Goal: Communication & Community: Answer question/provide support

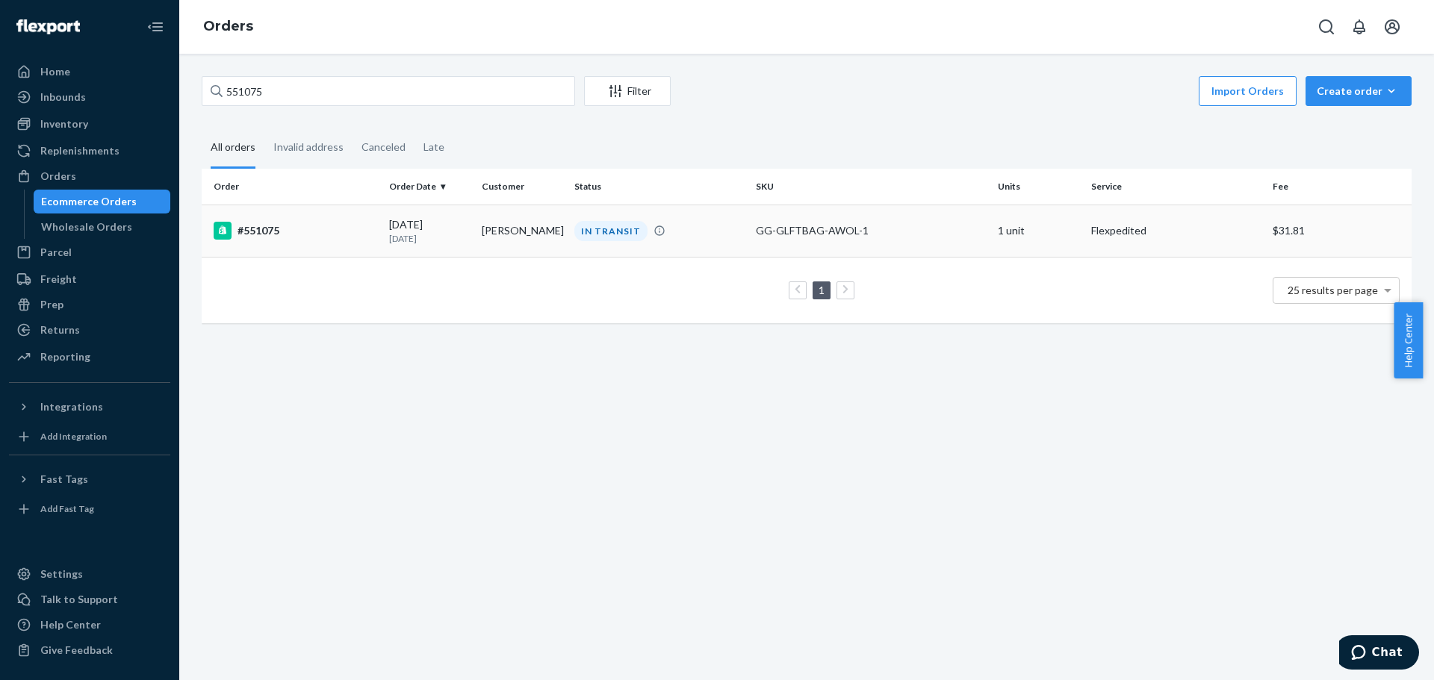
click at [244, 228] on div "#551075" at bounding box center [296, 231] width 164 height 18
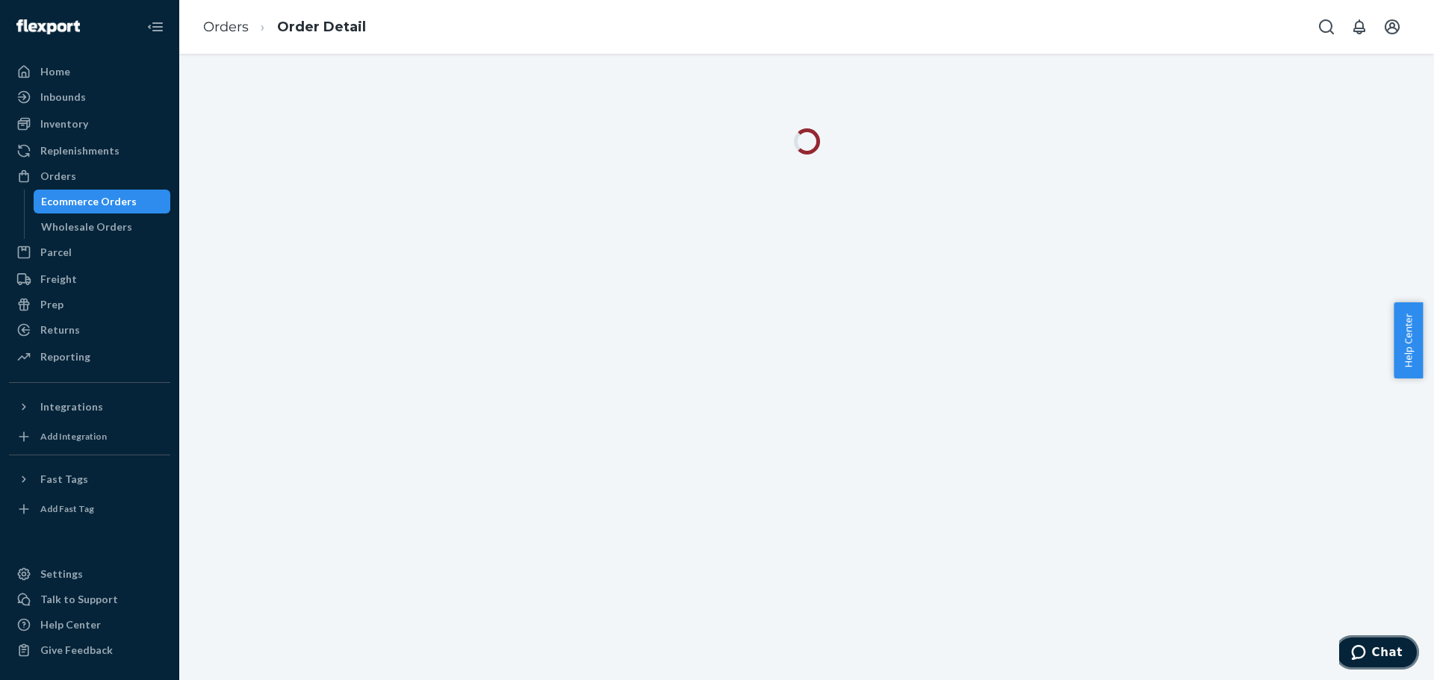
click at [1387, 647] on span "Chat" at bounding box center [1387, 652] width 31 height 13
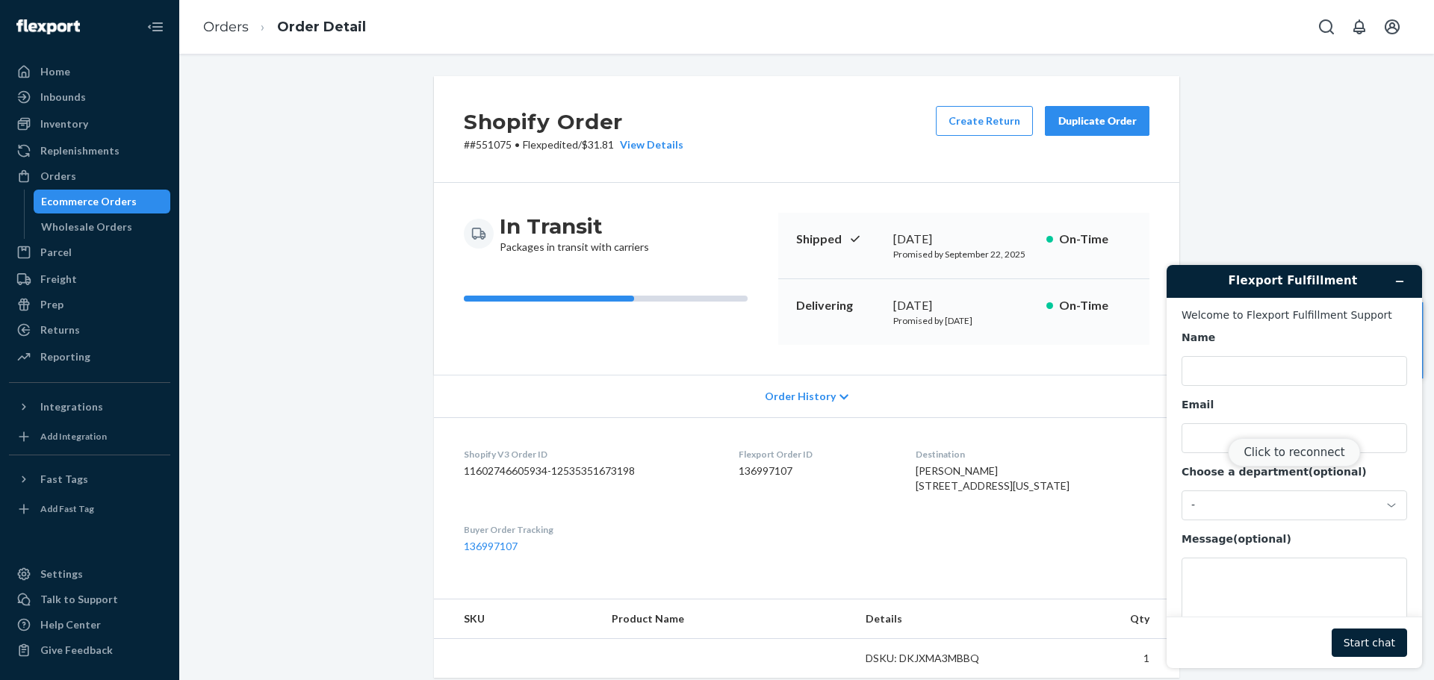
click at [1292, 452] on button "Click to reconnect" at bounding box center [1294, 452] width 132 height 28
click at [1233, 361] on div "Reconnecting..." at bounding box center [1293, 482] width 255 height 372
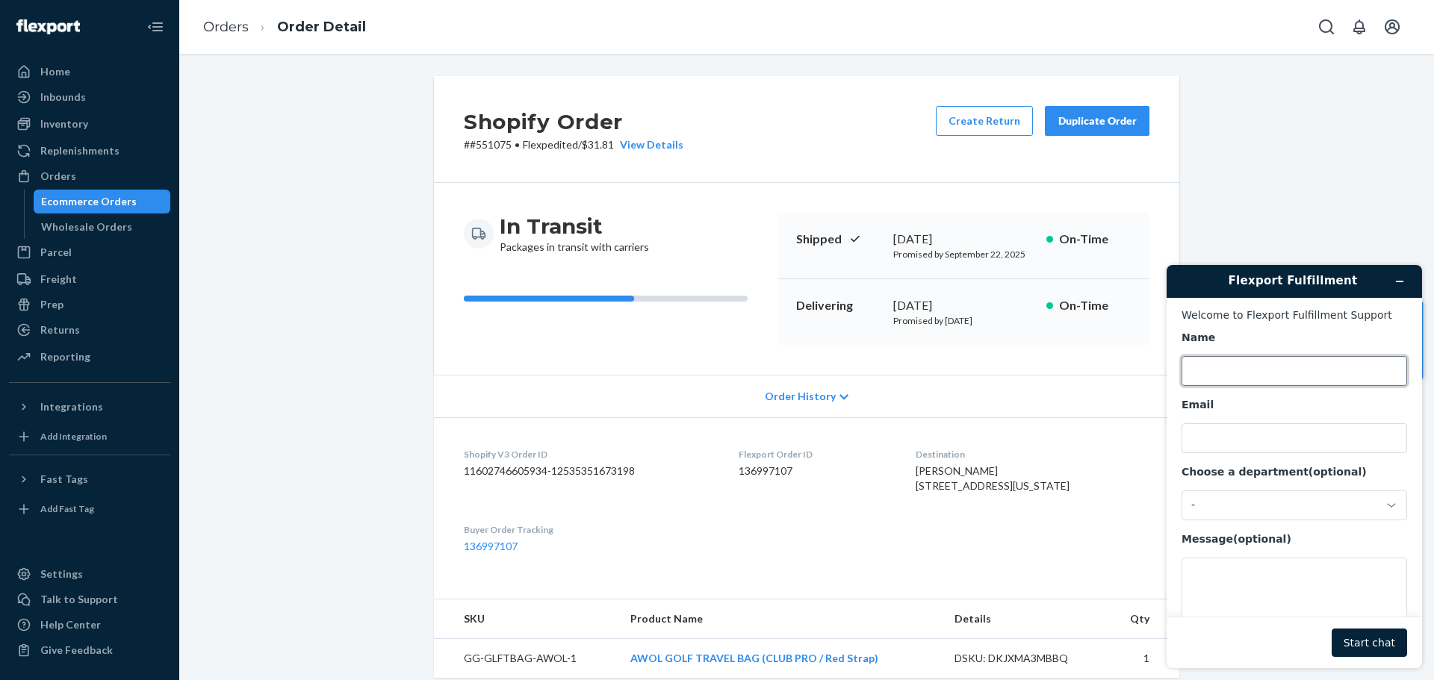
click at [1239, 373] on input "Name" at bounding box center [1293, 371] width 225 height 30
type input "[PERSON_NAME]"
click at [1236, 435] on input "Email" at bounding box center [1293, 438] width 225 height 30
type input "[PERSON_NAME][EMAIL_ADDRESS][DOMAIN_NAME]"
click at [1363, 645] on button "Start chat" at bounding box center [1368, 643] width 75 height 28
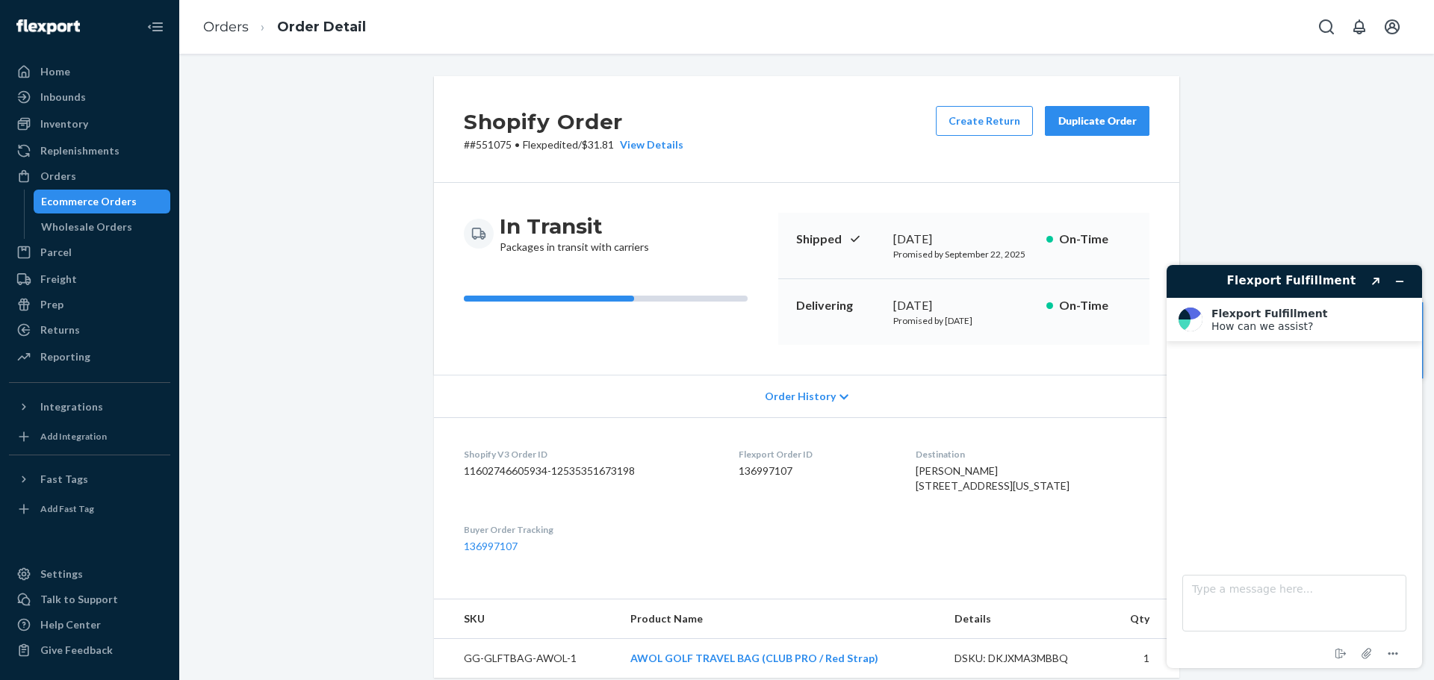
click at [475, 144] on p "# #551075 • Flexpedited / $31.81 View Details" at bounding box center [574, 144] width 220 height 15
copy p "551075"
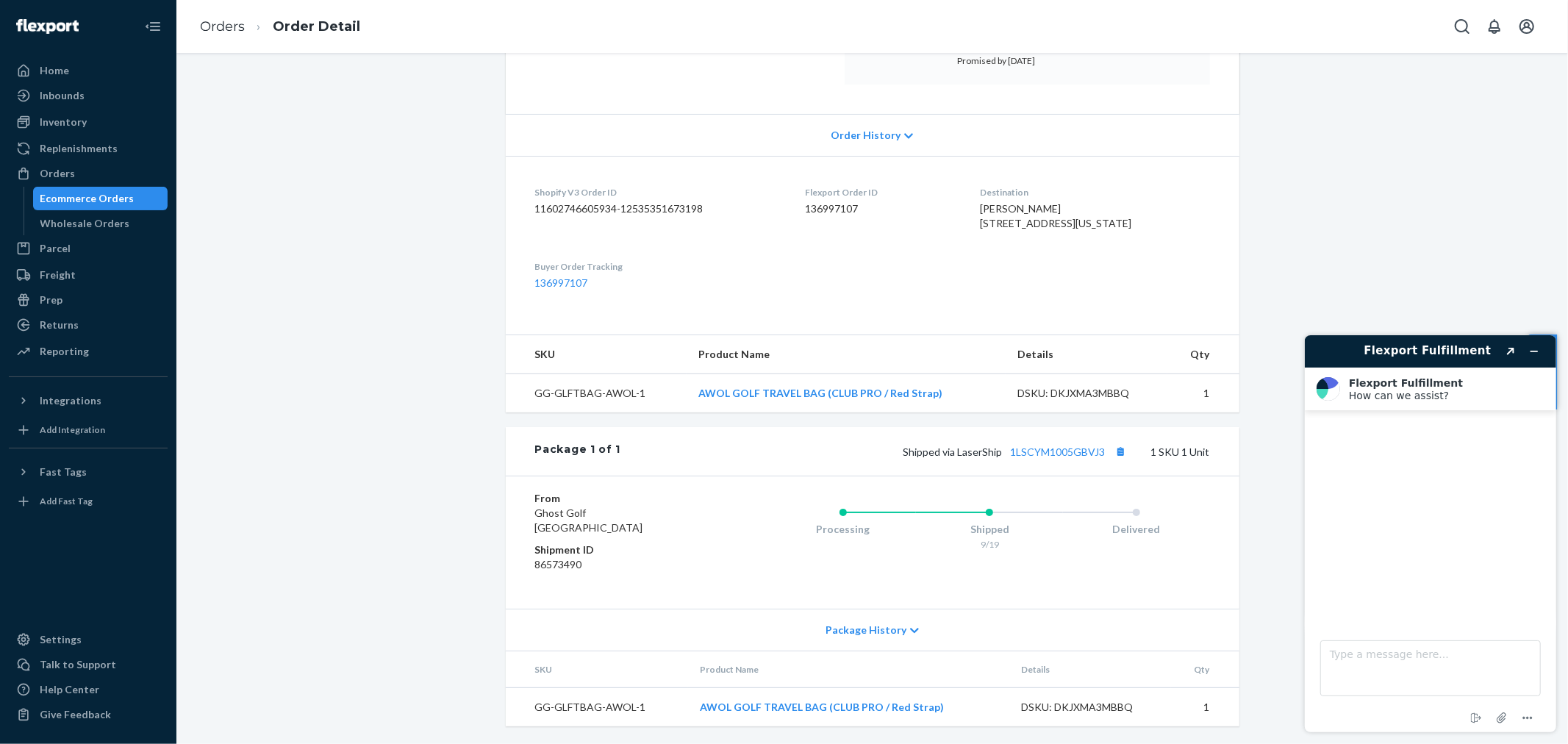
scroll to position [284, 0]
click at [1359, 649] on textarea "Type a message here..." at bounding box center [1429, 667] width 220 height 56
paste textarea "551075"
click at [1411, 655] on textarea "Hi! Can you request that this order to be returned to shipper 551075? We will c…" at bounding box center [1429, 667] width 220 height 56
type textarea "Hi! Can you request that this order be returned to shipper 551075? We will cove…"
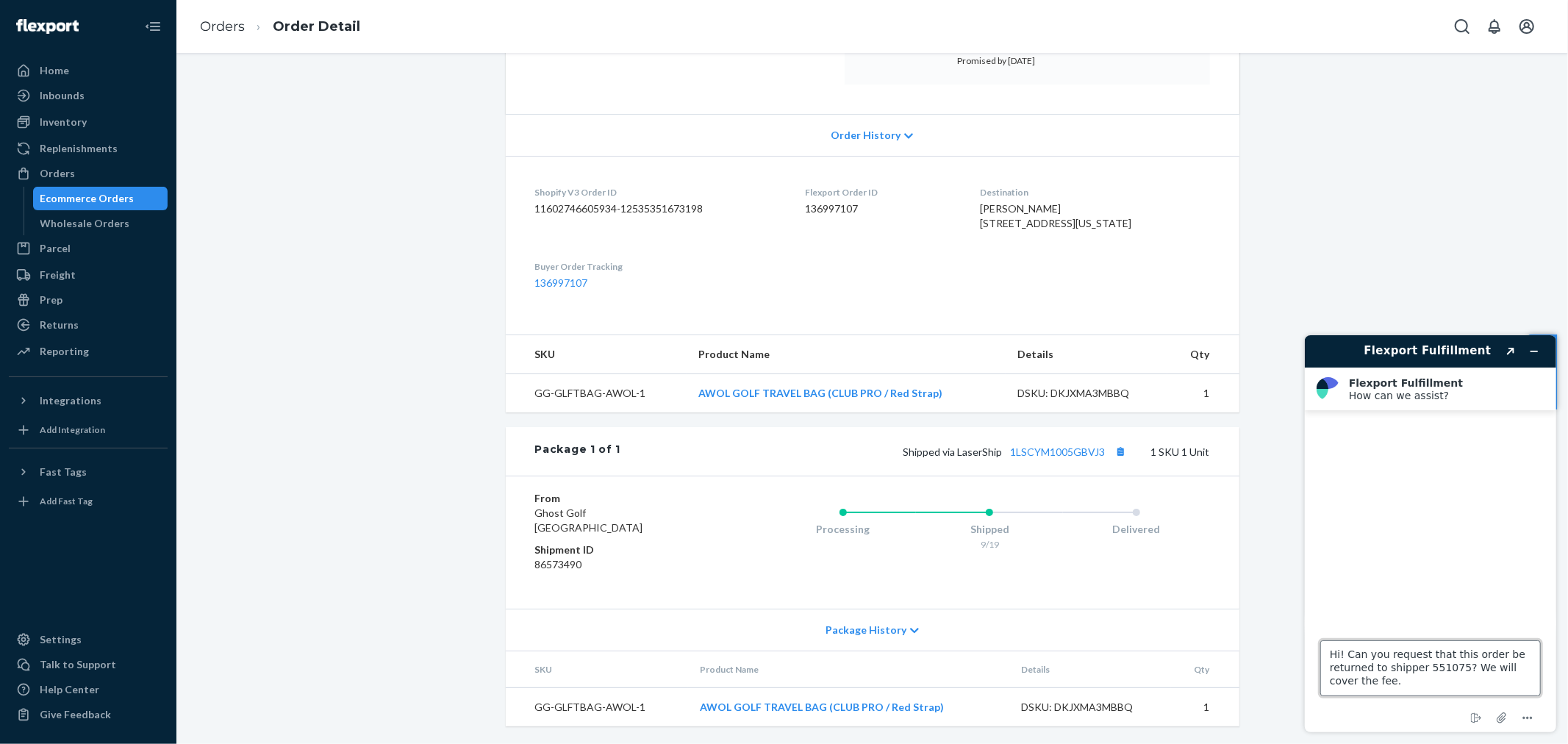
click at [1406, 668] on textarea "Hi! Can you request that this order be returned to shipper 551075? We will cove…" at bounding box center [1429, 667] width 220 height 56
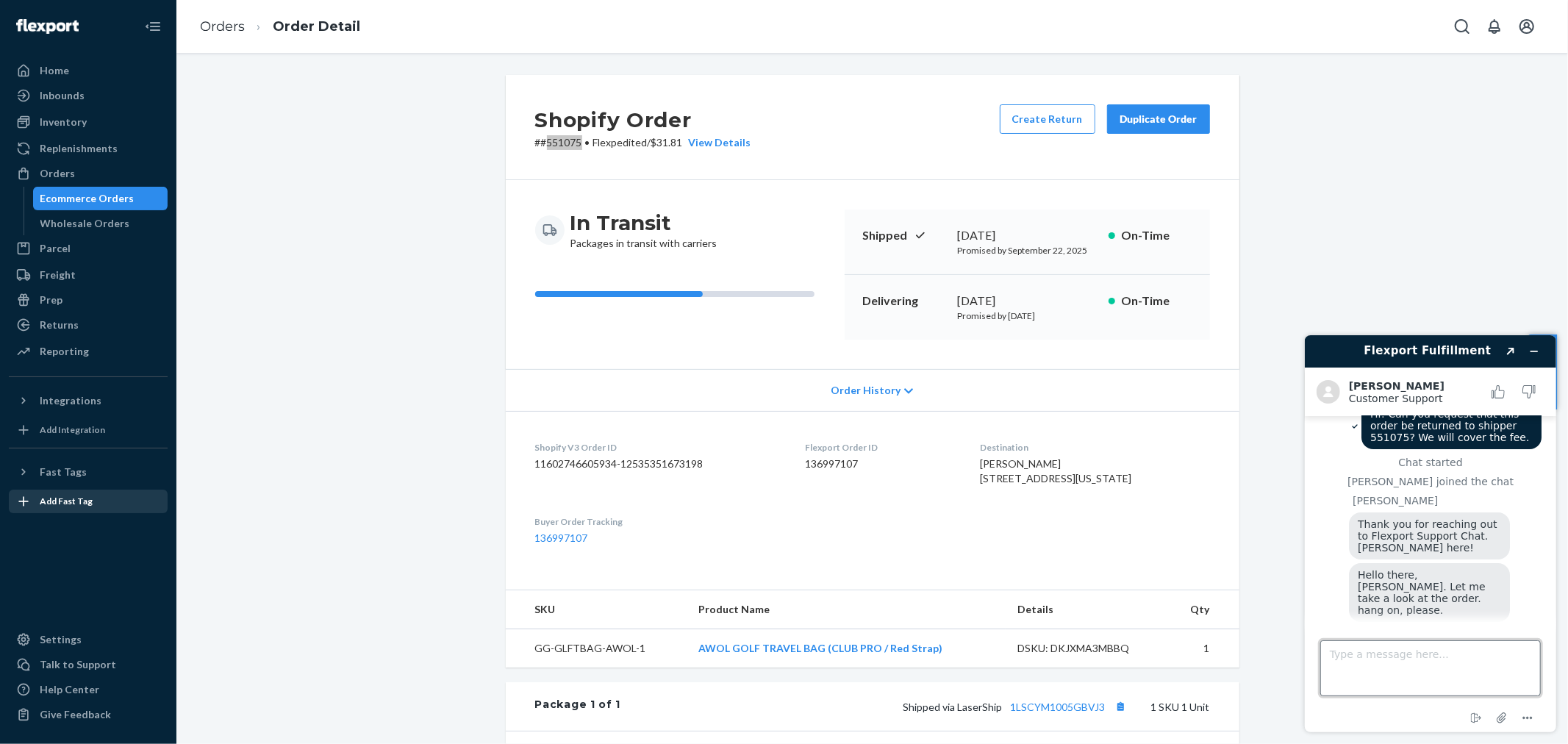
scroll to position [138, 0]
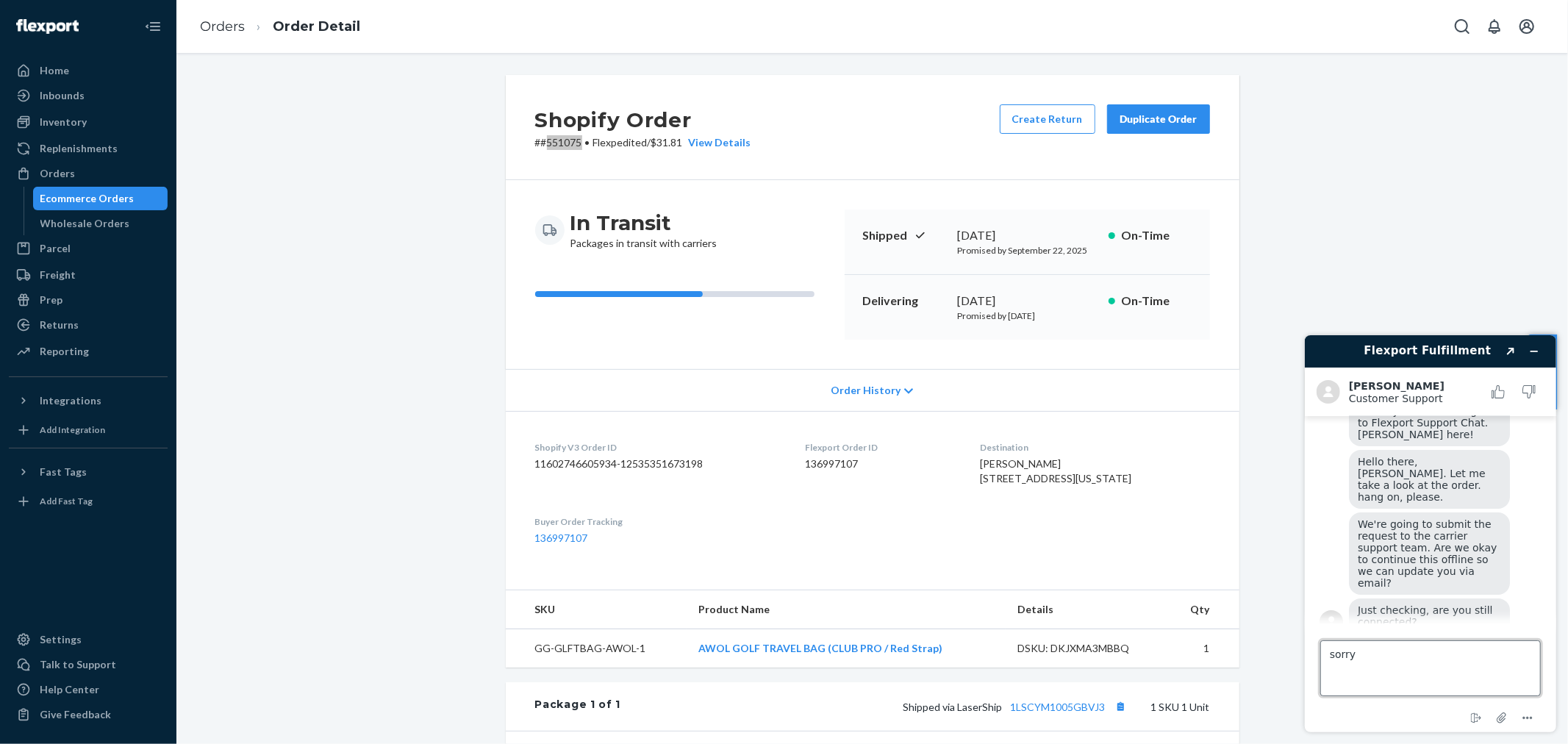
type textarea "sorry"
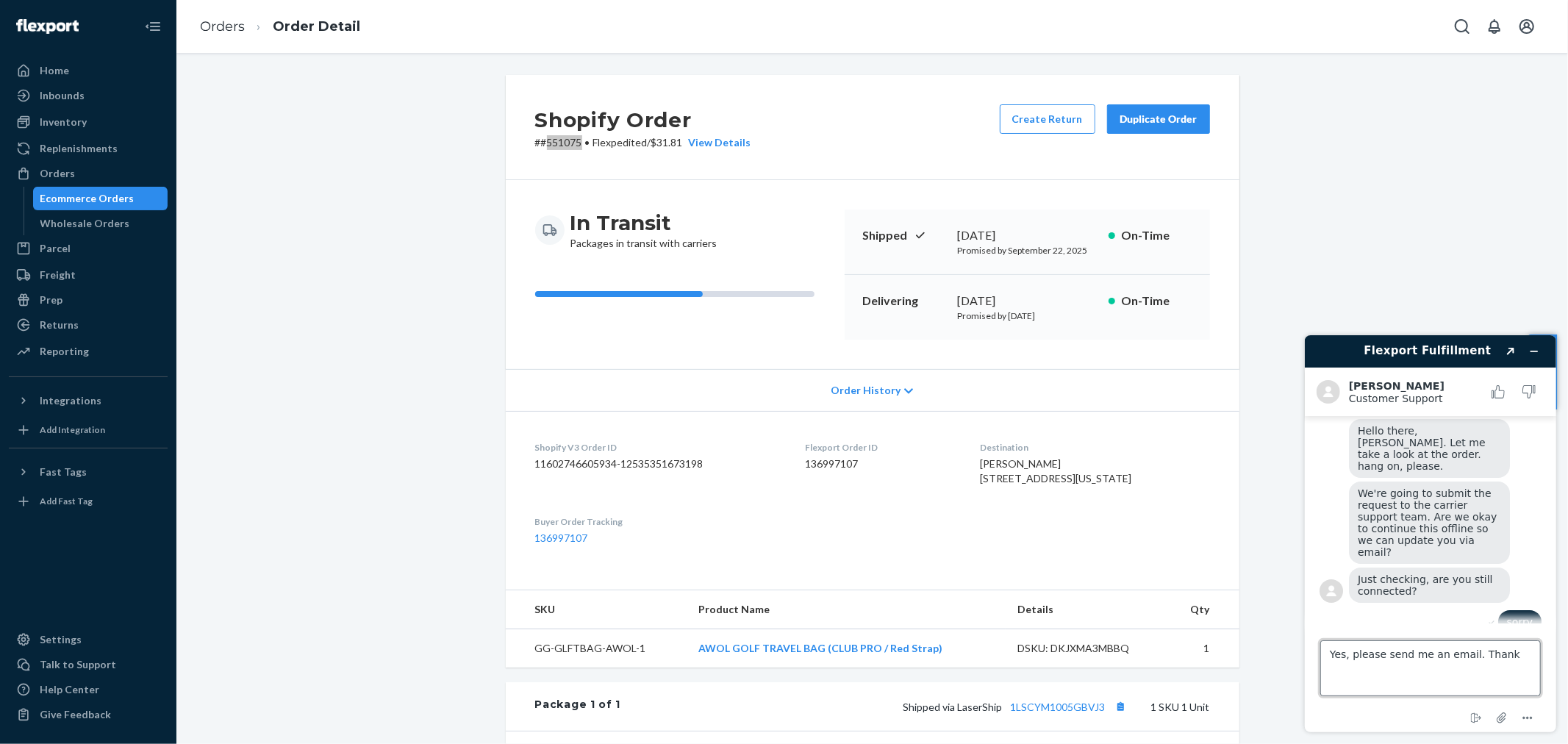
type textarea "Yes, please send me an email. Thanks"
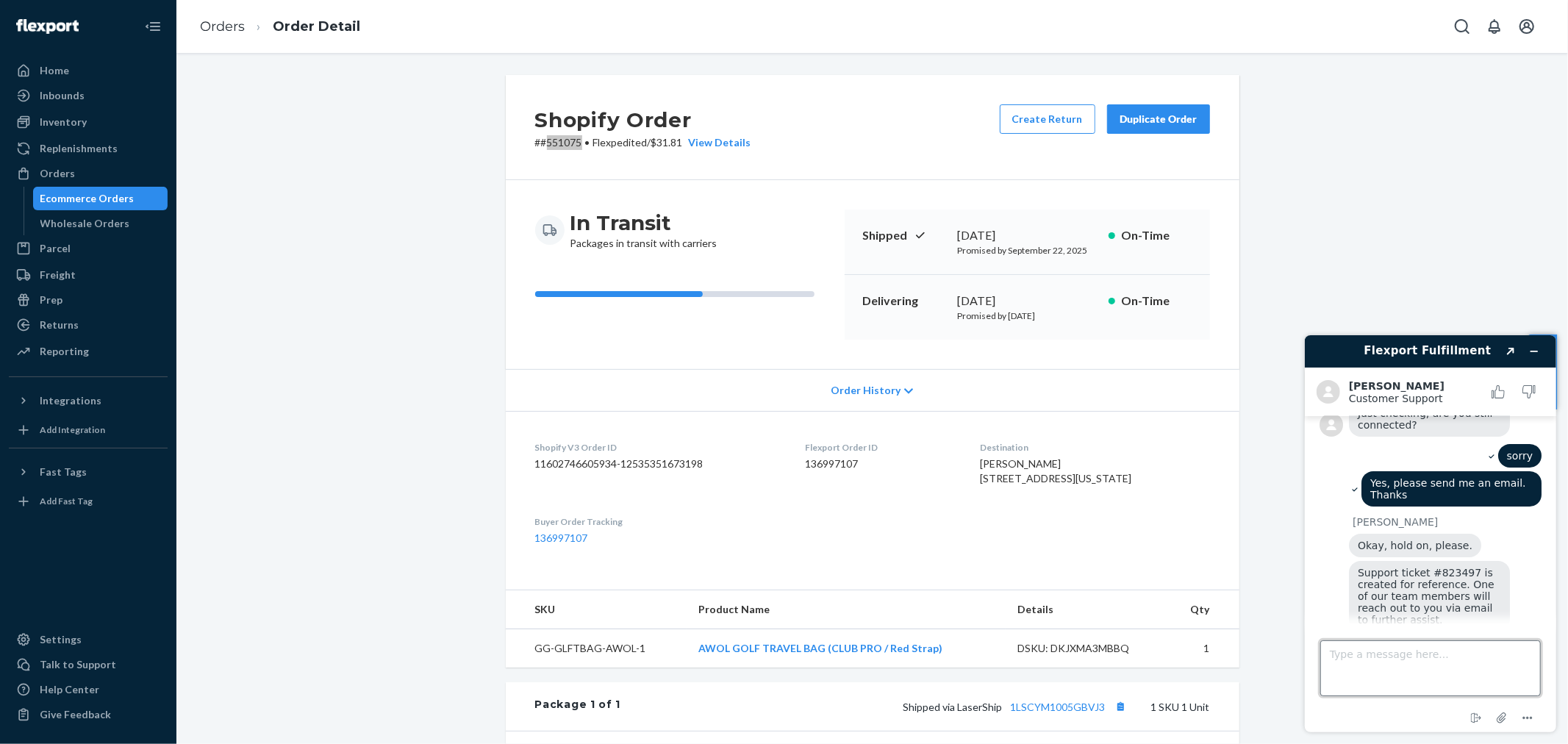
scroll to position [373, 0]
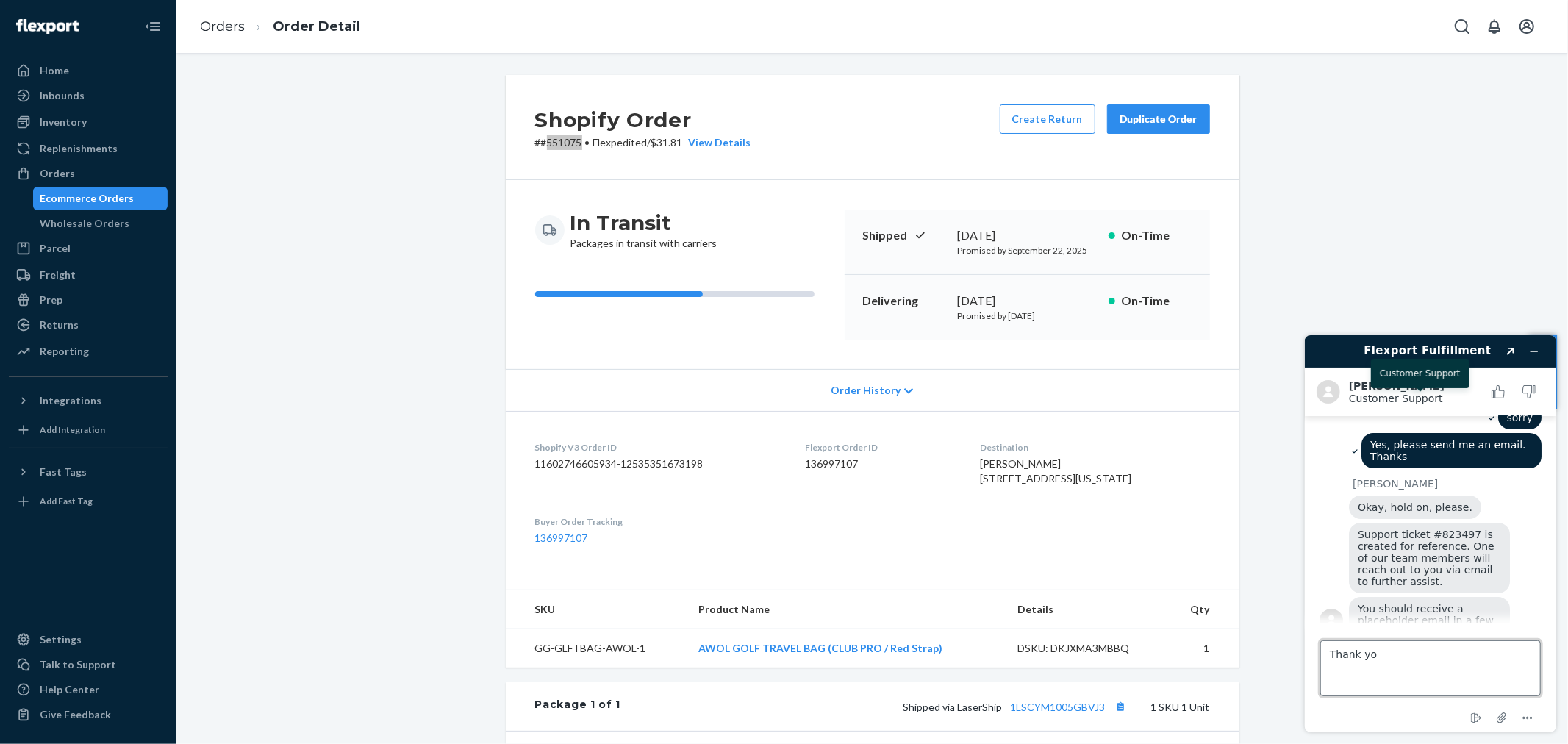
type textarea "Thank you"
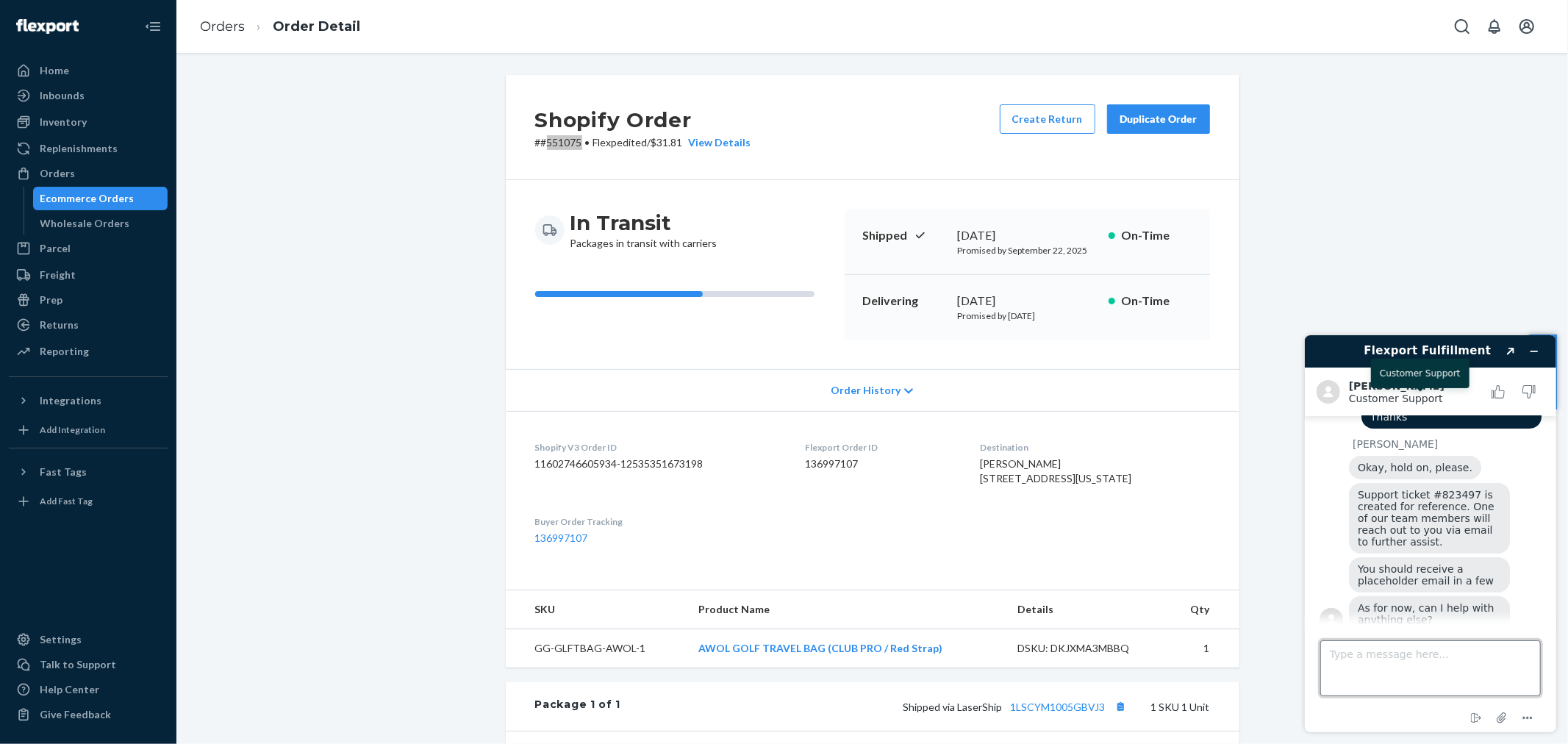
scroll to position [444, 0]
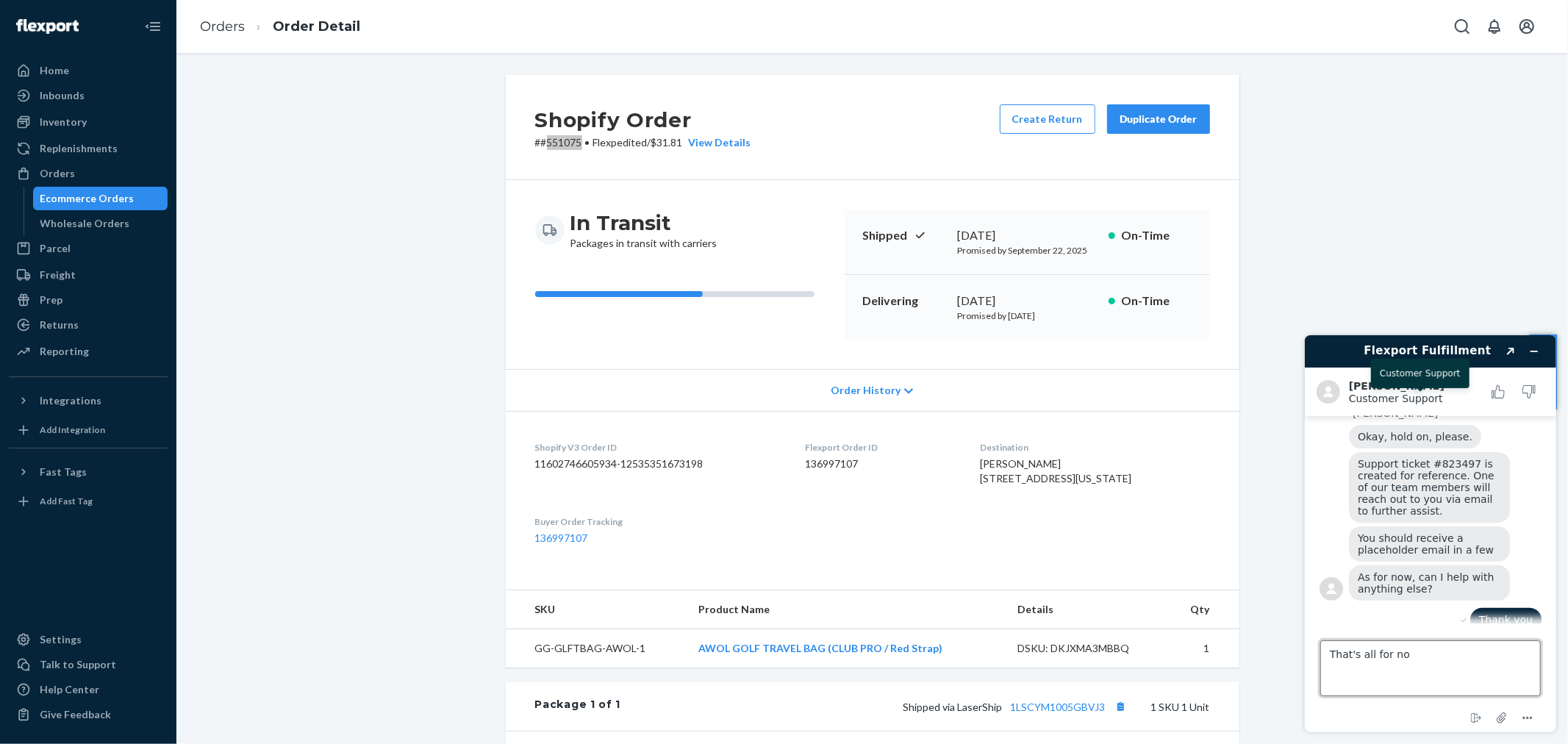
type textarea "That's all for now"
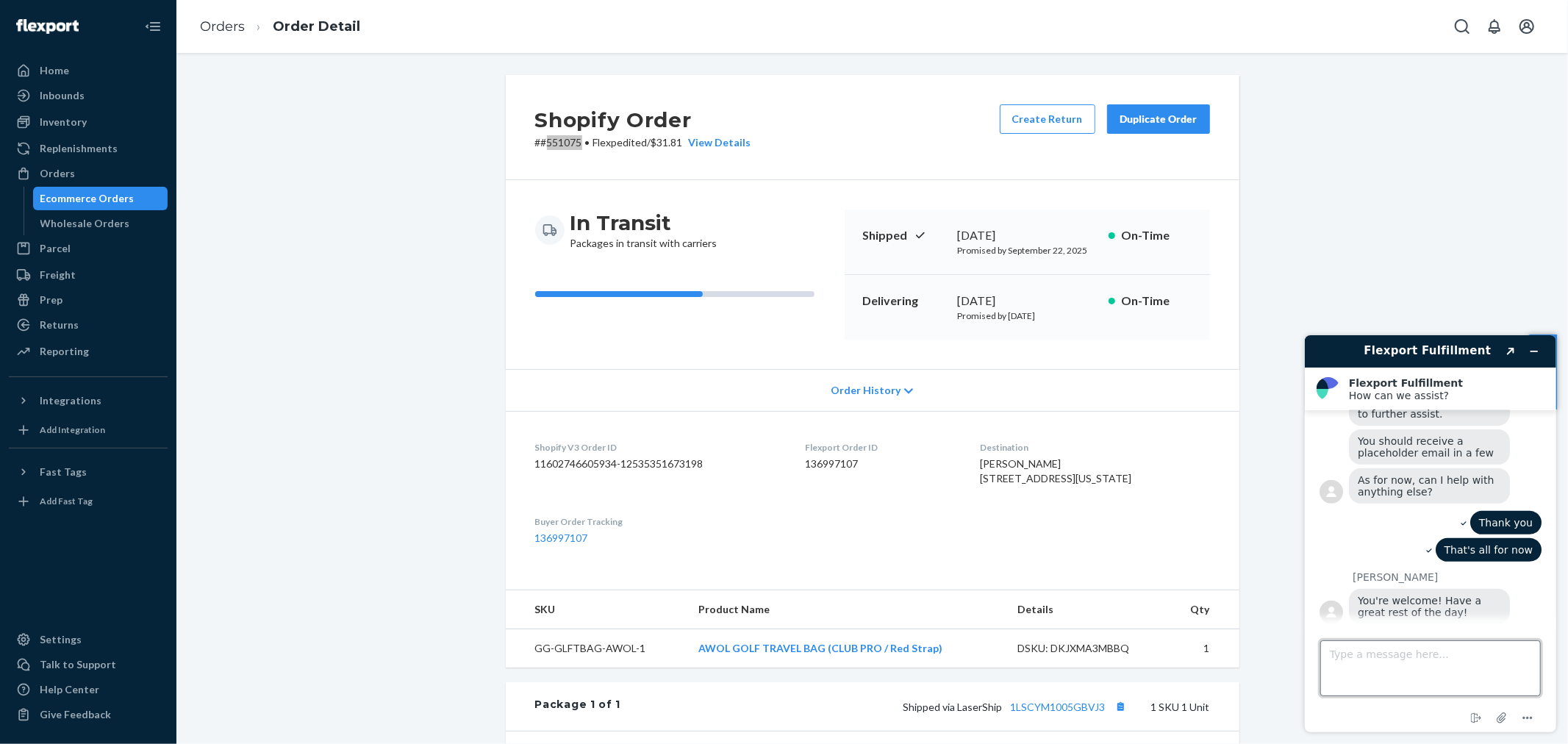
scroll to position [607, 0]
